Goal: Information Seeking & Learning: Check status

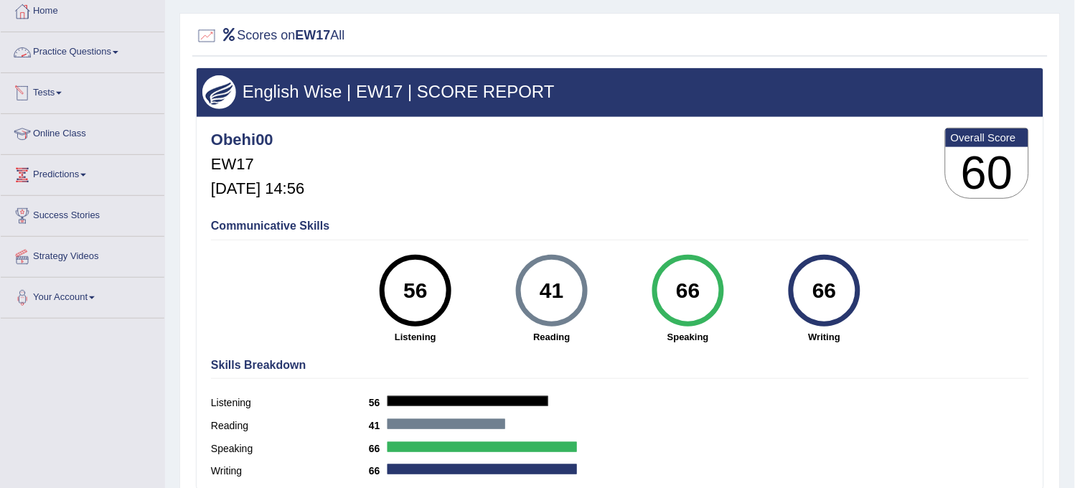
click at [126, 65] on link "Practice Questions" at bounding box center [83, 50] width 164 height 36
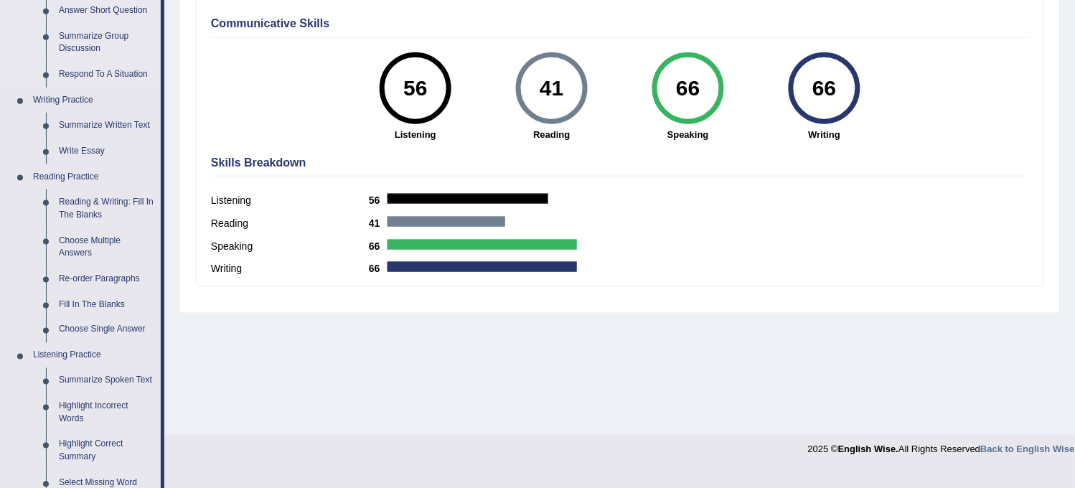
scroll to position [319, 0]
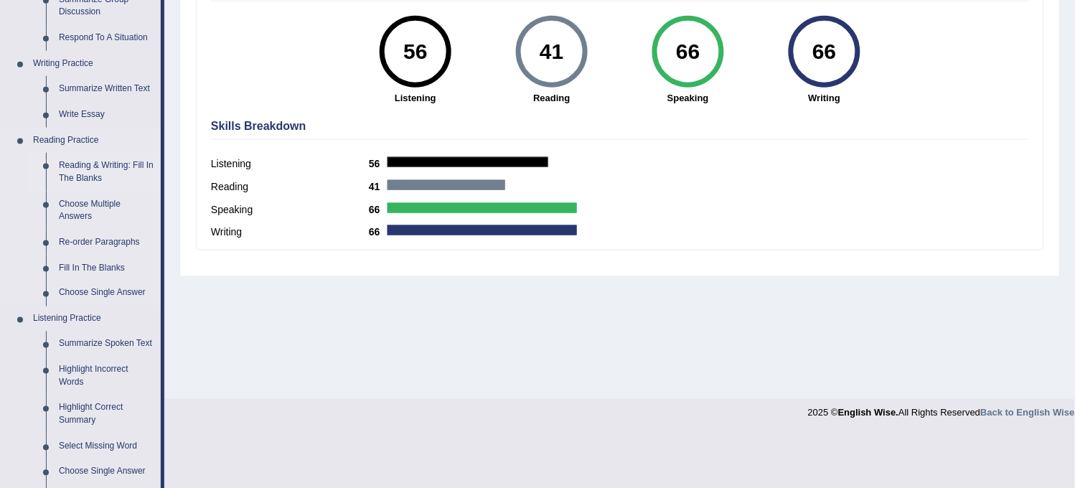
click at [122, 166] on link "Reading & Writing: Fill In The Blanks" at bounding box center [106, 172] width 108 height 38
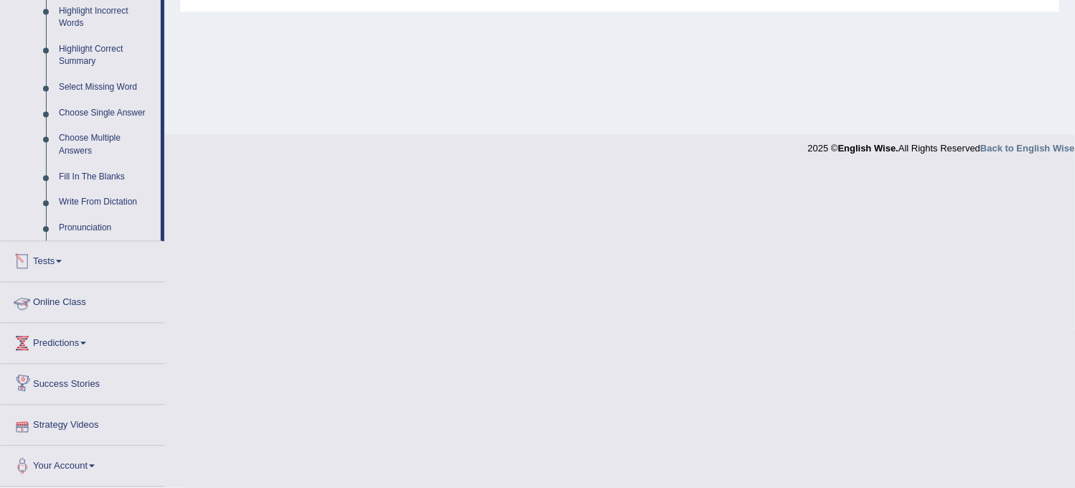
scroll to position [531, 0]
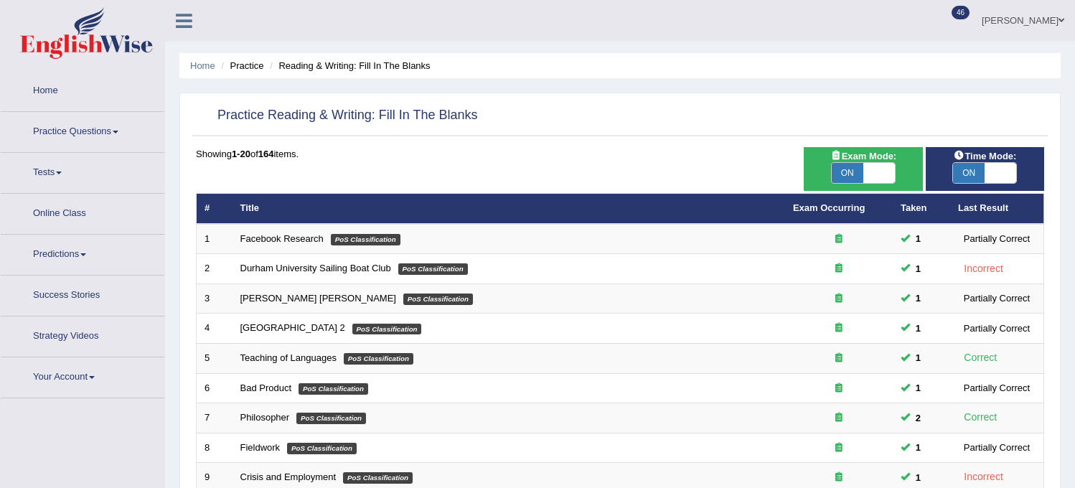
click at [57, 159] on link "Tests" at bounding box center [83, 171] width 164 height 36
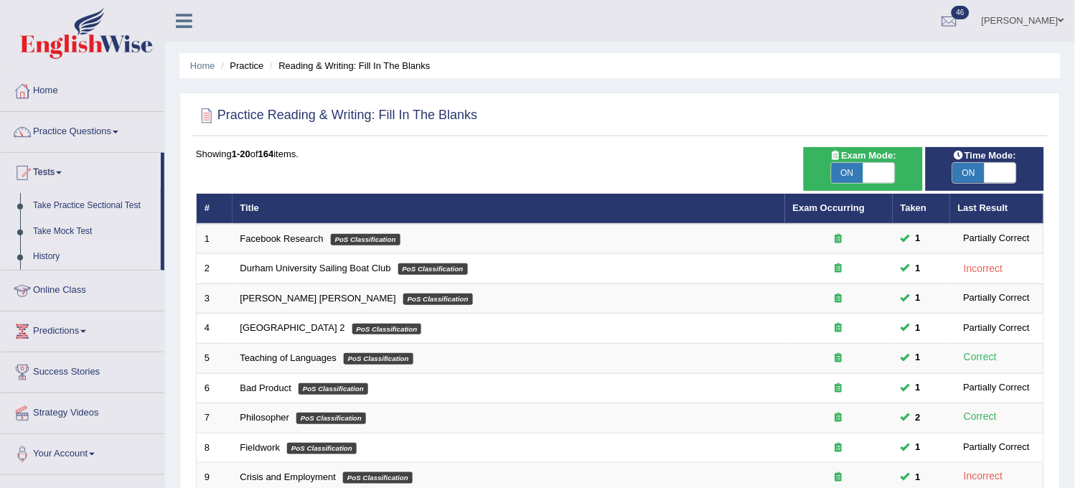
click at [36, 260] on link "History" at bounding box center [94, 257] width 134 height 26
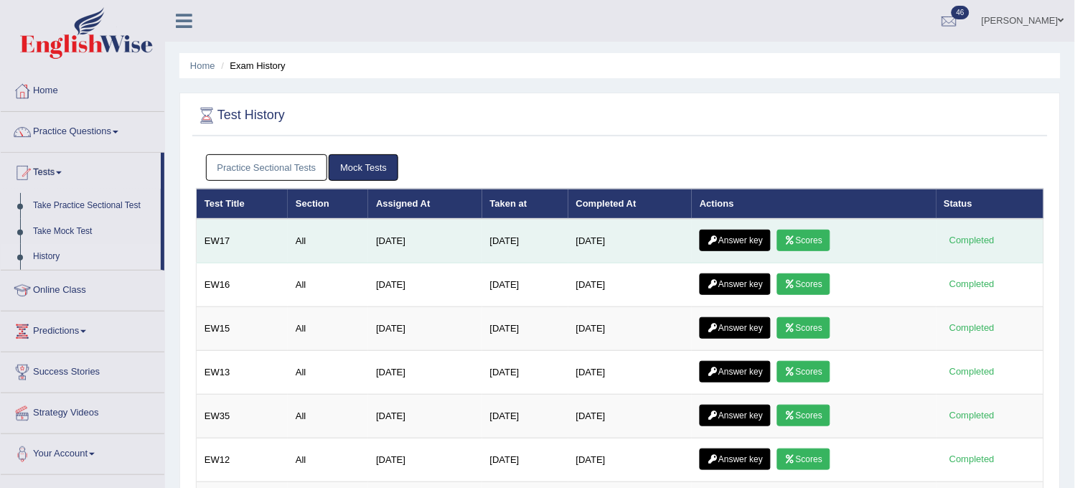
click at [719, 240] on icon at bounding box center [713, 240] width 11 height 9
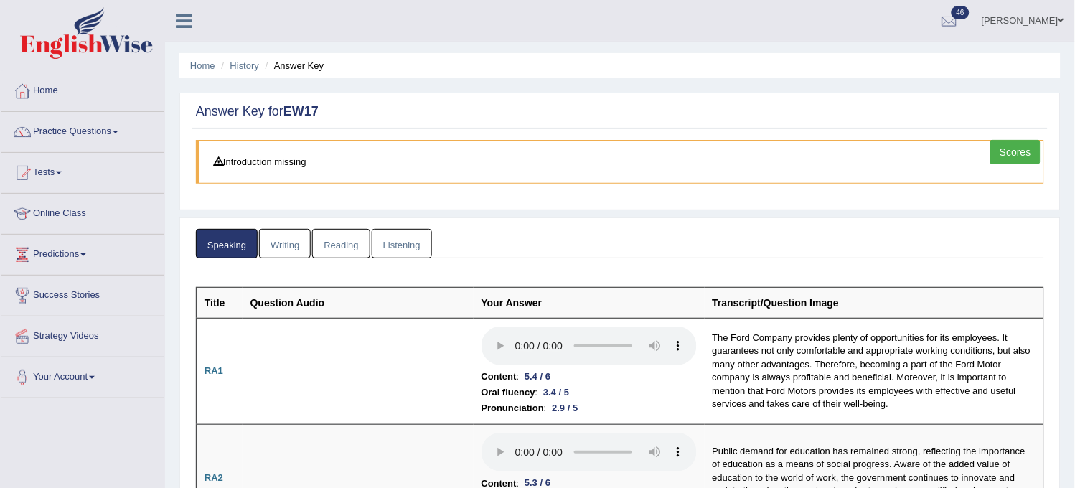
click at [321, 247] on link "Reading" at bounding box center [340, 243] width 57 height 29
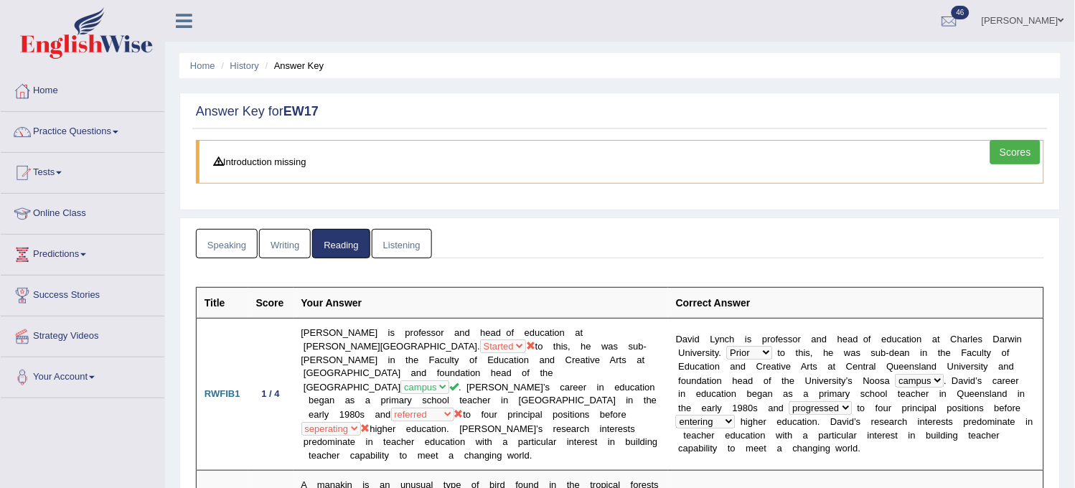
click at [215, 245] on link "Speaking" at bounding box center [227, 243] width 62 height 29
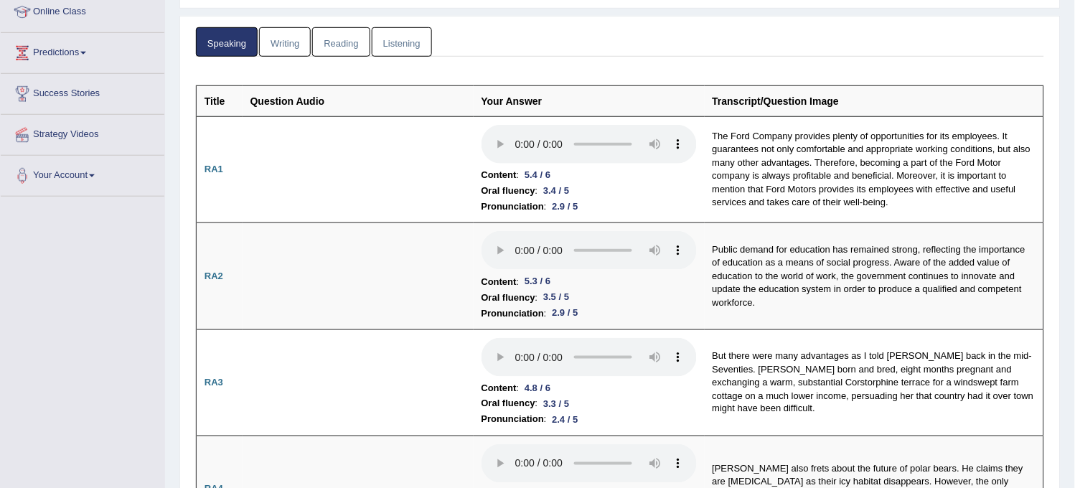
scroll to position [239, 0]
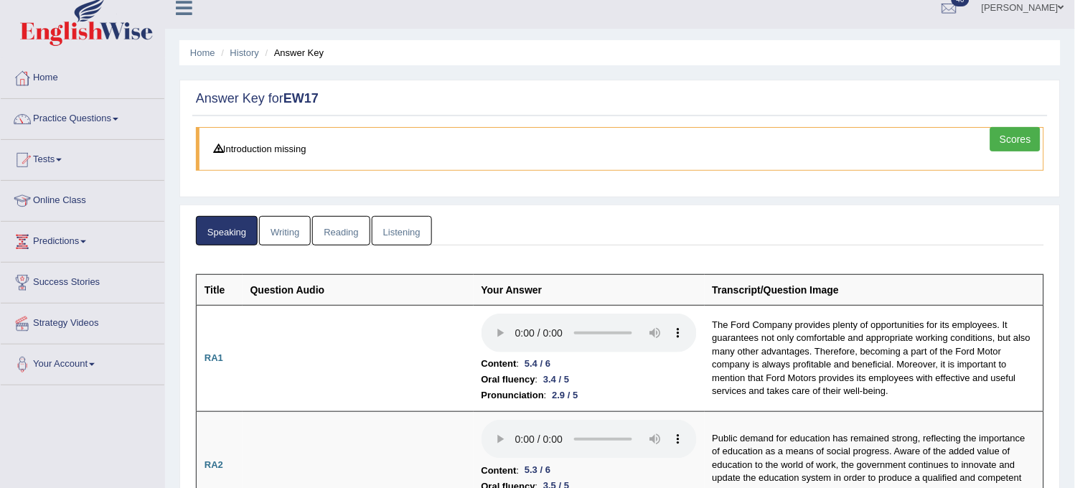
scroll to position [0, 0]
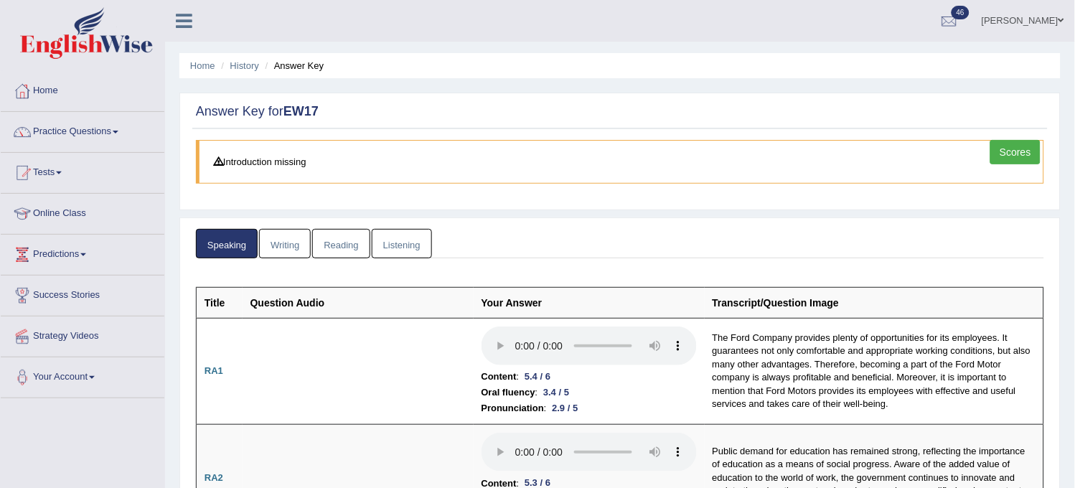
click at [302, 240] on link "Writing" at bounding box center [285, 243] width 52 height 29
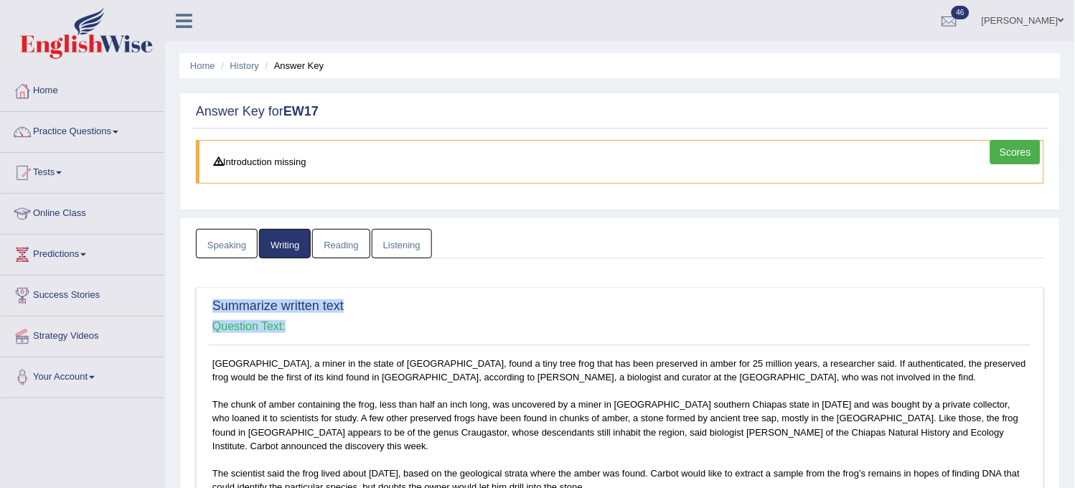
drag, startPoint x: 511, startPoint y: 267, endPoint x: 508, endPoint y: 347, distance: 80.4
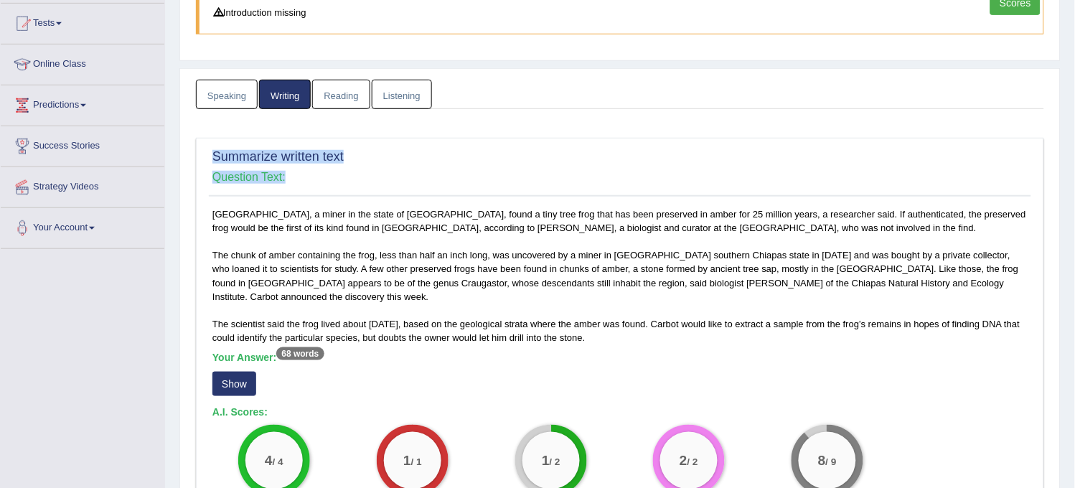
scroll to position [159, 0]
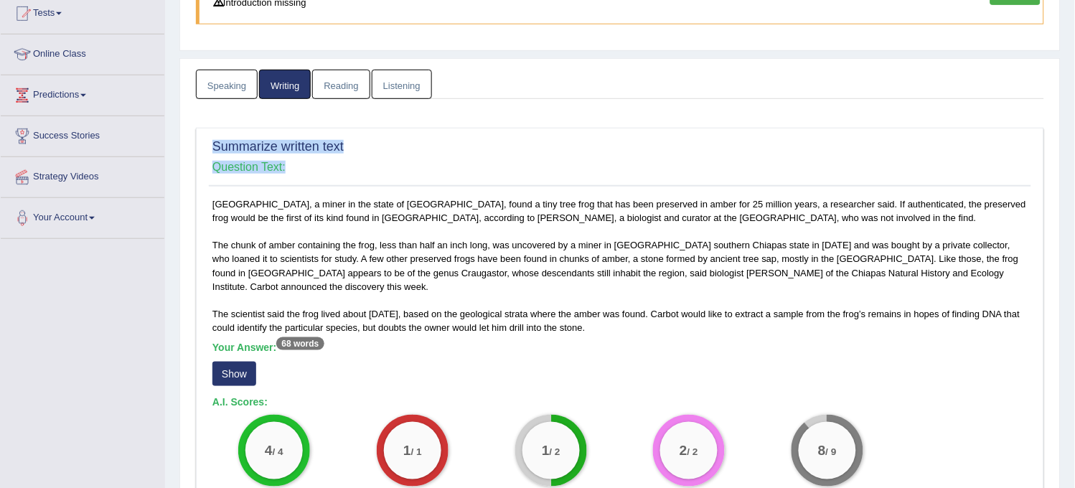
click at [255, 368] on button "Show" at bounding box center [234, 374] width 44 height 24
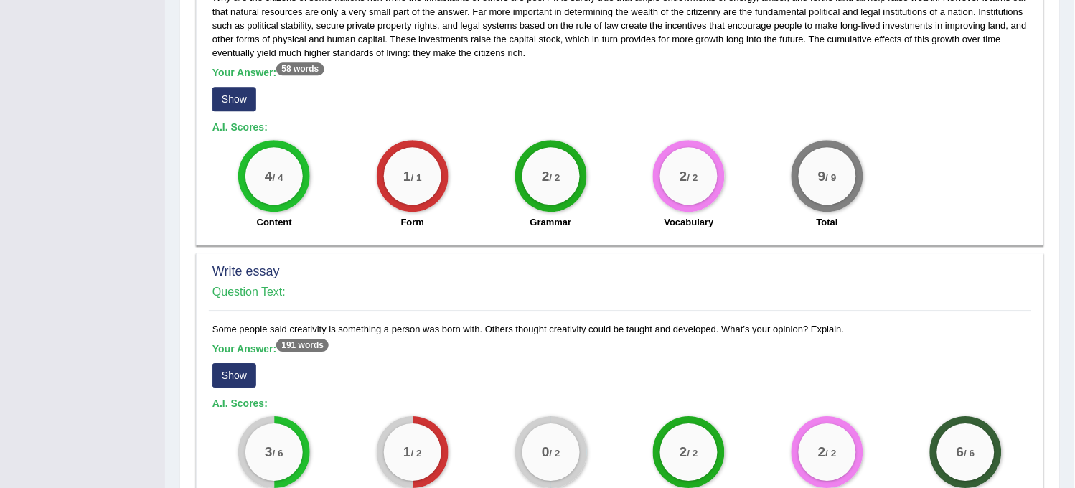
click at [779, 284] on div "Summarize written text Question Text: Mexico City, a miner in the state of Chia…" at bounding box center [620, 64] width 848 height 1113
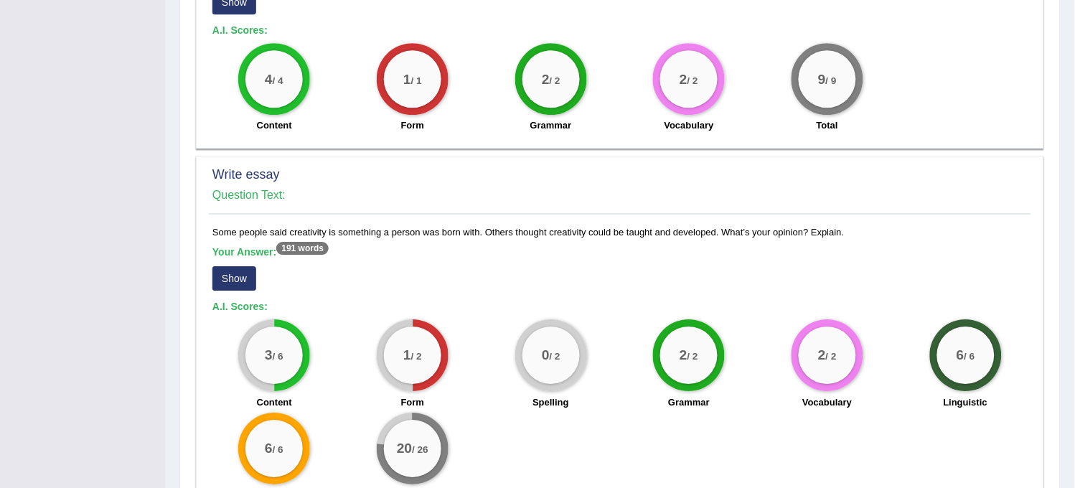
scroll to position [877, 0]
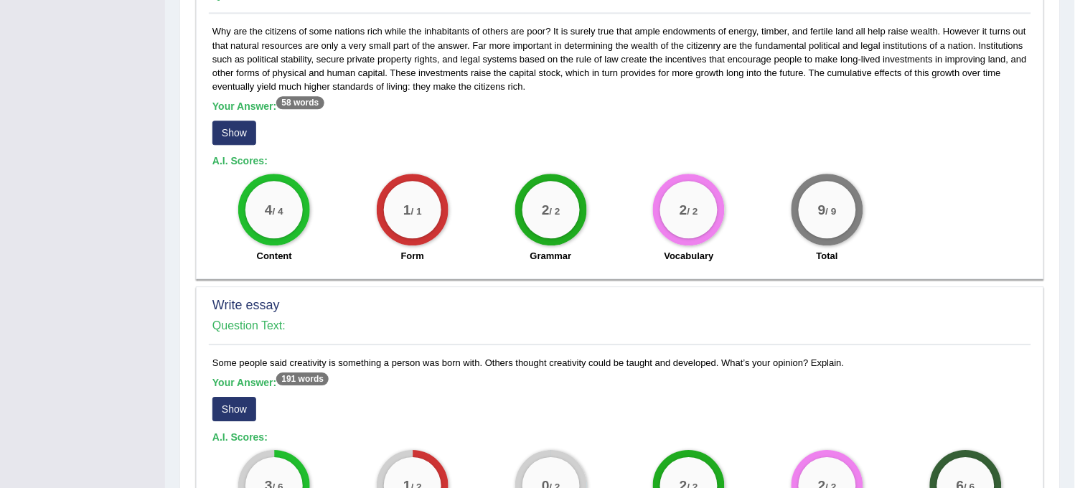
click at [435, 134] on div "Summarize written text Question Text: Mexico City, a miner in the state of Chia…" at bounding box center [620, 98] width 848 height 1113
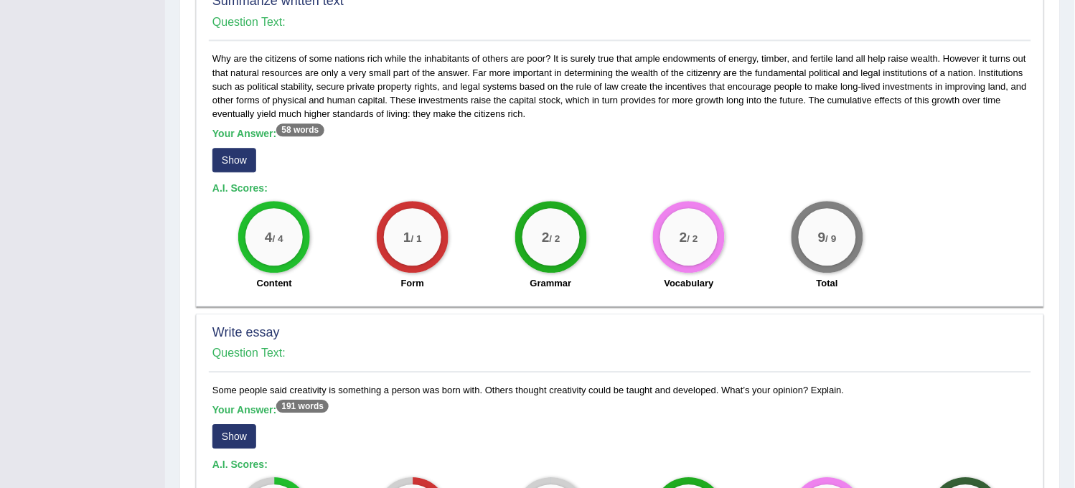
click at [245, 148] on button "Show" at bounding box center [234, 160] width 44 height 24
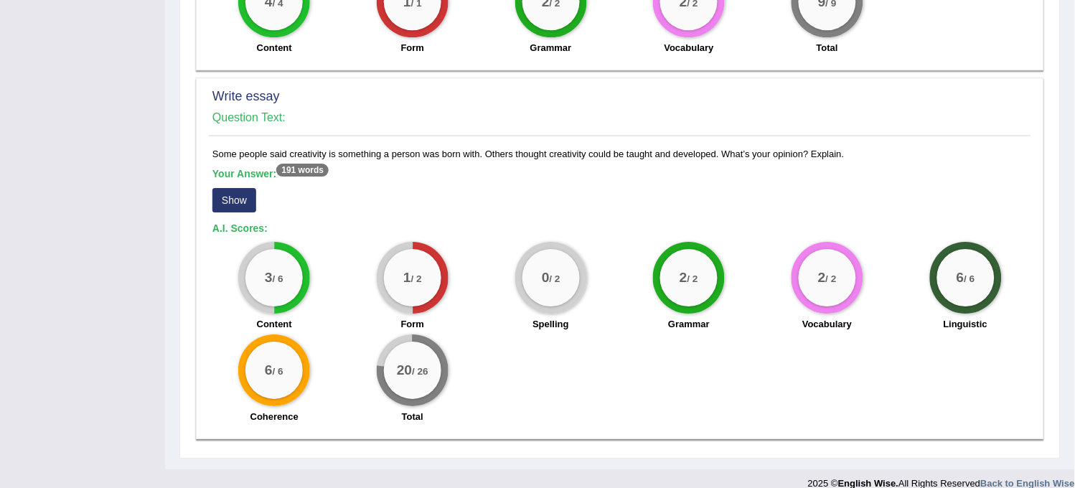
click at [246, 188] on button "Show" at bounding box center [234, 200] width 44 height 24
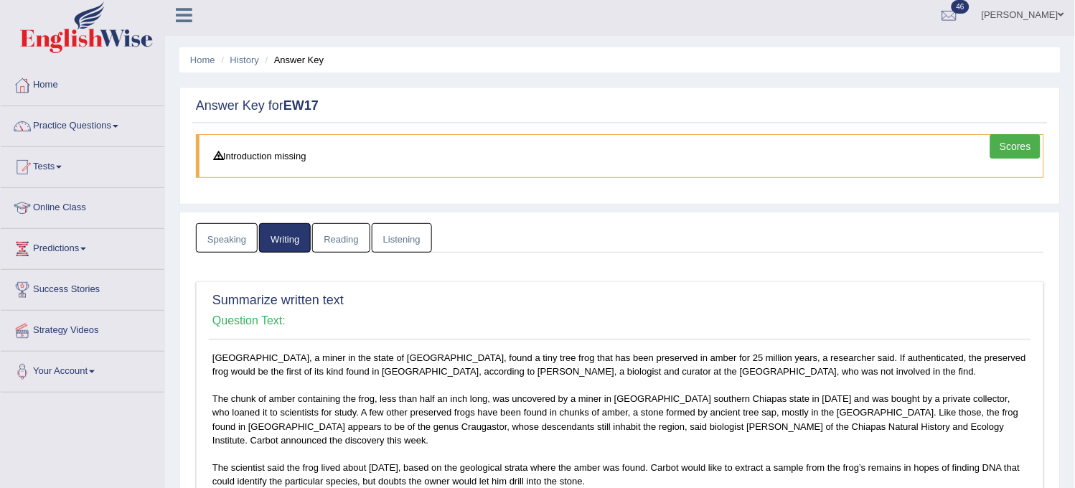
scroll to position [0, 0]
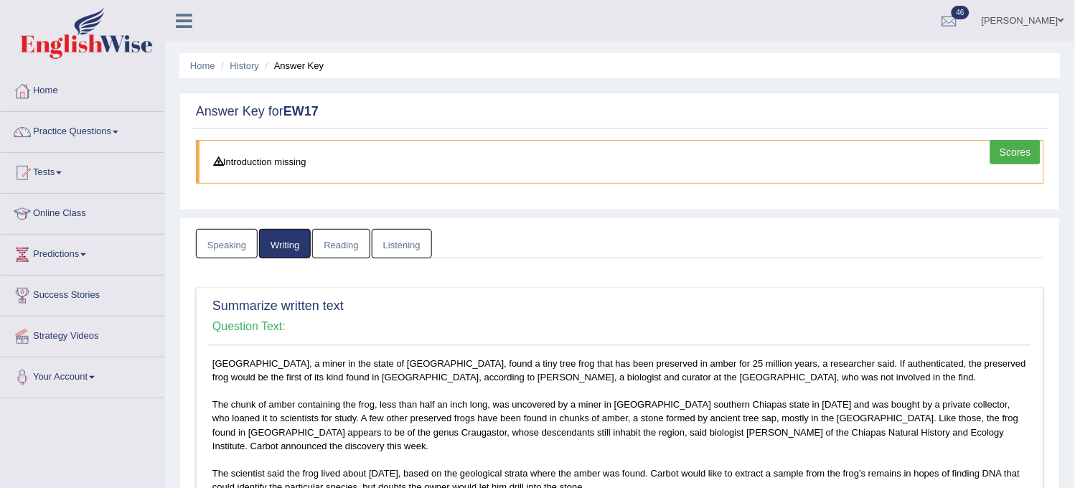
click at [352, 248] on link "Reading" at bounding box center [340, 243] width 57 height 29
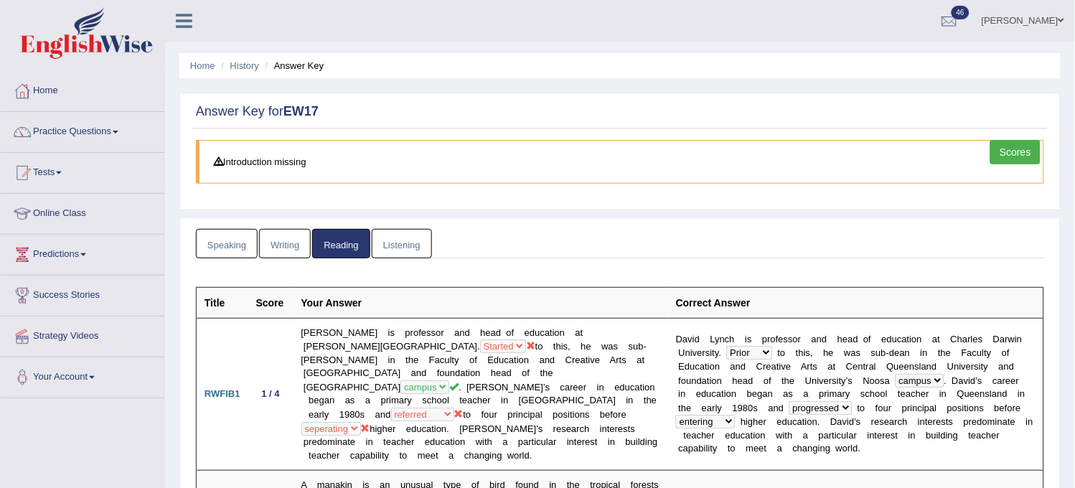
click at [213, 247] on link "Speaking" at bounding box center [227, 243] width 62 height 29
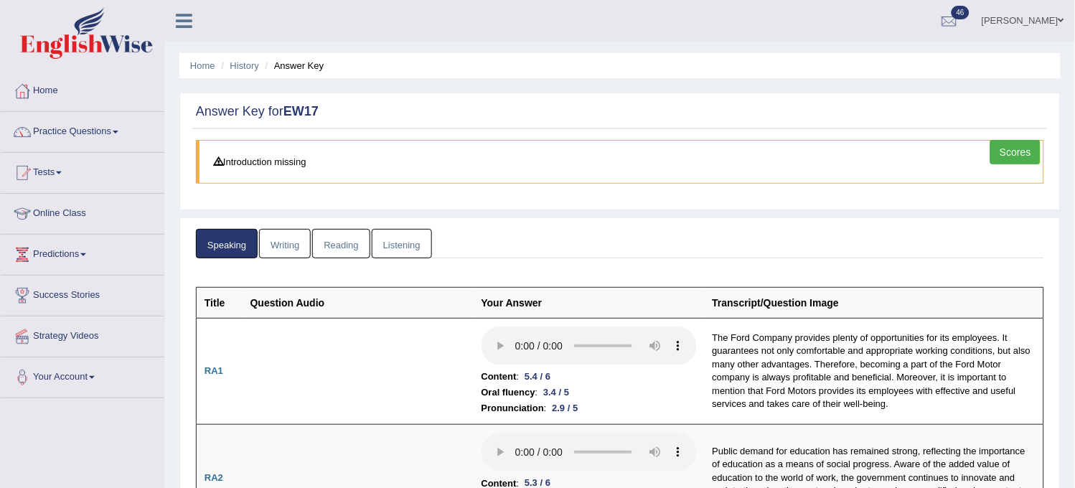
click at [90, 122] on link "Practice Questions" at bounding box center [83, 130] width 164 height 36
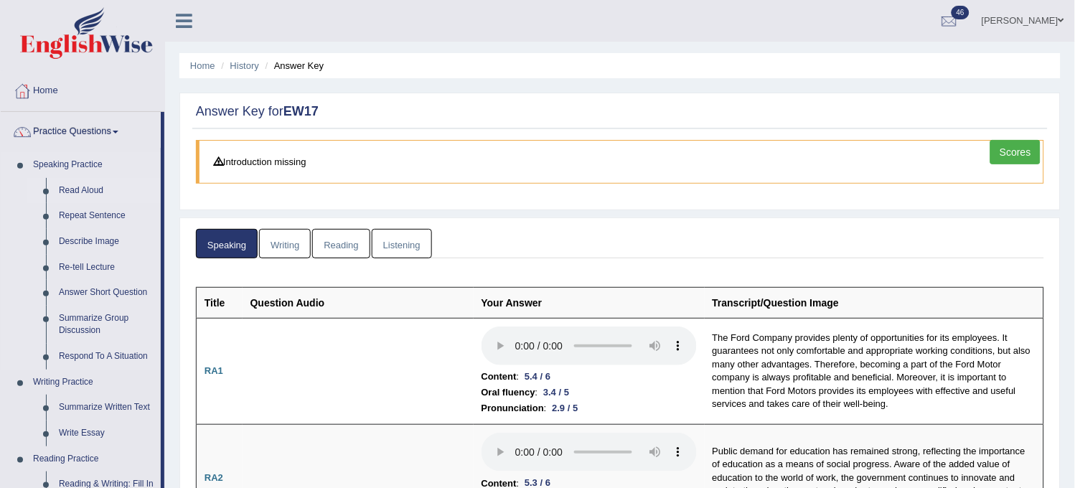
click at [85, 190] on link "Read Aloud" at bounding box center [106, 191] width 108 height 26
